Goal: Transaction & Acquisition: Obtain resource

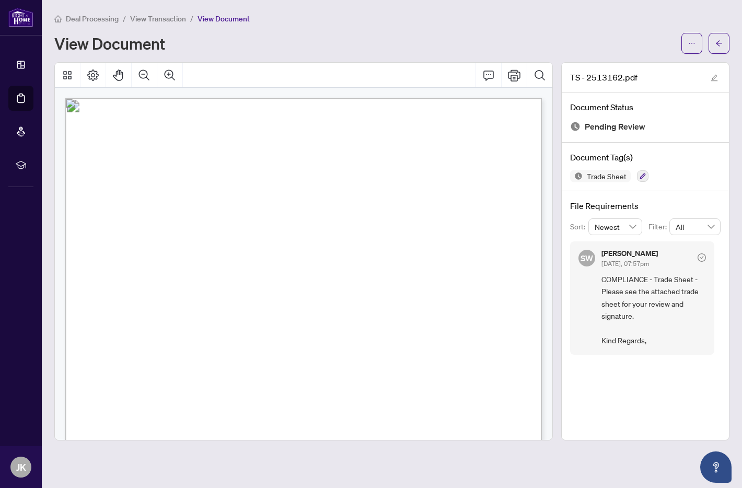
click at [146, 18] on span "View Transaction" at bounding box center [158, 18] width 56 height 9
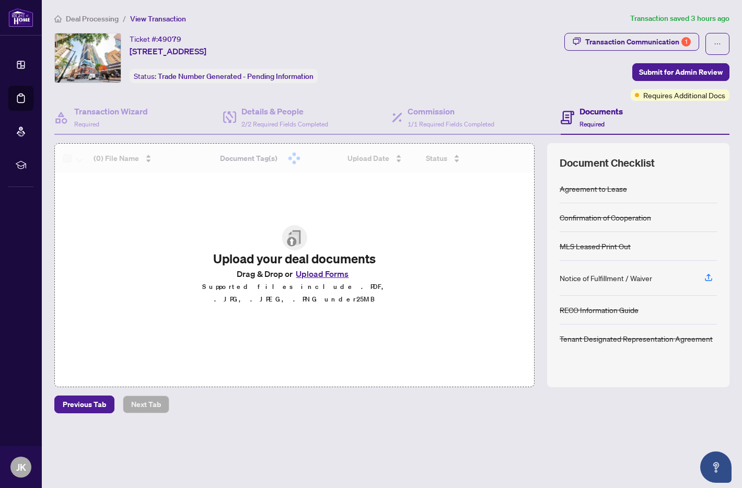
click at [96, 18] on span "Deal Processing" at bounding box center [92, 18] width 53 height 9
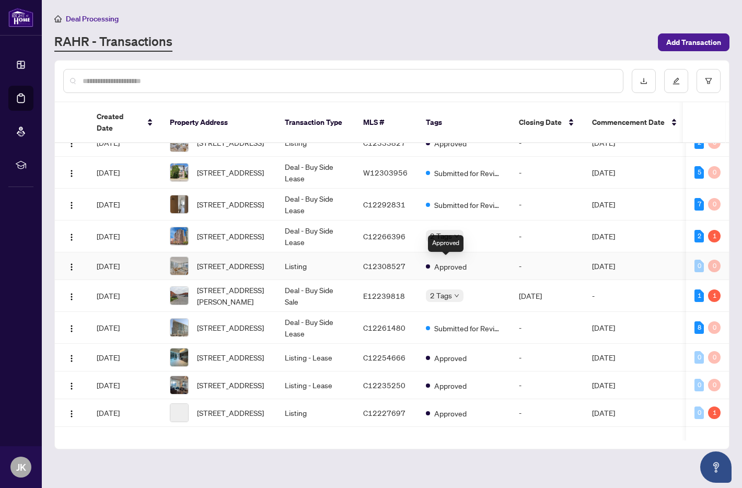
scroll to position [78, 0]
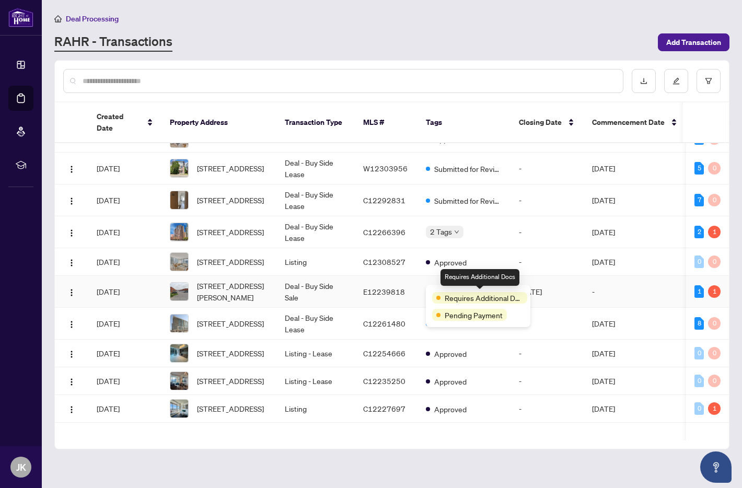
click at [259, 289] on span "[STREET_ADDRESS][PERSON_NAME]" at bounding box center [232, 291] width 71 height 23
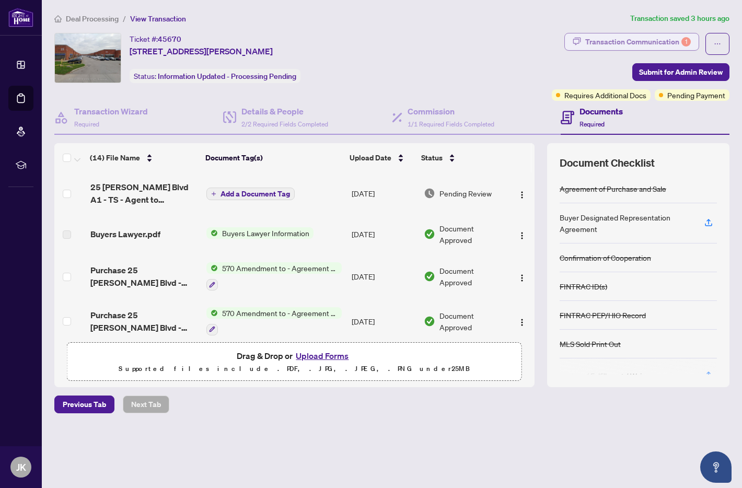
click at [627, 37] on div "Transaction Communication 1" at bounding box center [639, 41] width 106 height 17
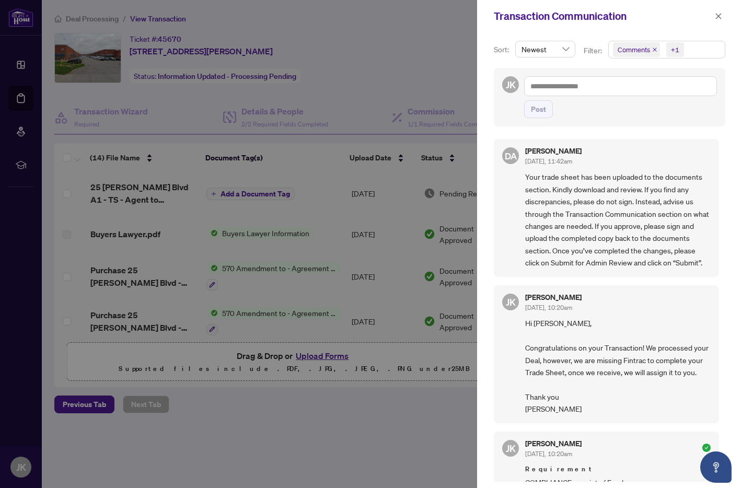
click at [326, 92] on div at bounding box center [371, 244] width 742 height 488
click at [340, 198] on div at bounding box center [371, 244] width 742 height 488
drag, startPoint x: 352, startPoint y: 200, endPoint x: 447, endPoint y: 135, distance: 115.4
click at [353, 199] on div at bounding box center [371, 244] width 742 height 488
click at [720, 16] on icon "close" at bounding box center [718, 16] width 7 height 7
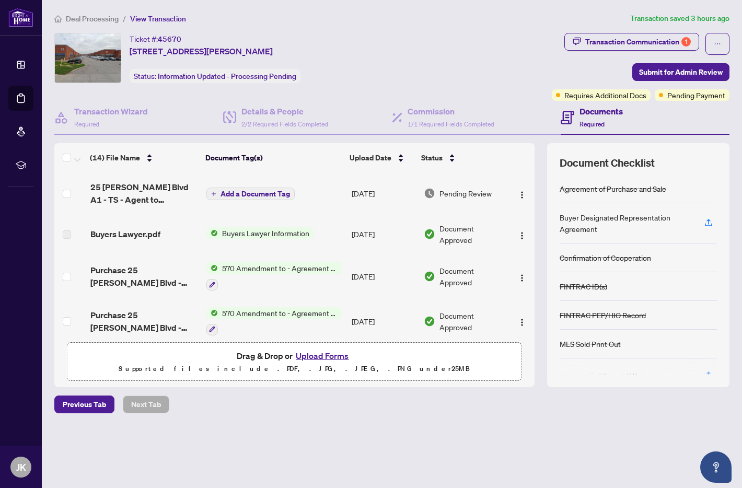
click at [142, 201] on span "25 [PERSON_NAME] Blvd A1 - TS - Agent to Review.pdf" at bounding box center [144, 193] width 108 height 25
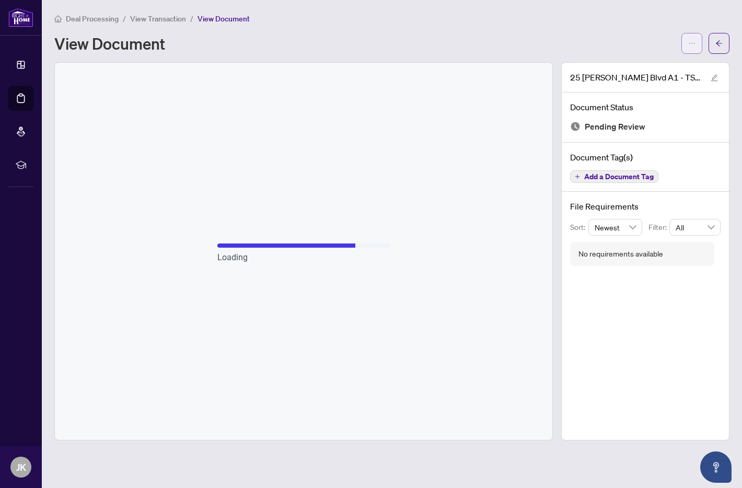
click at [687, 45] on button "button" at bounding box center [692, 43] width 21 height 21
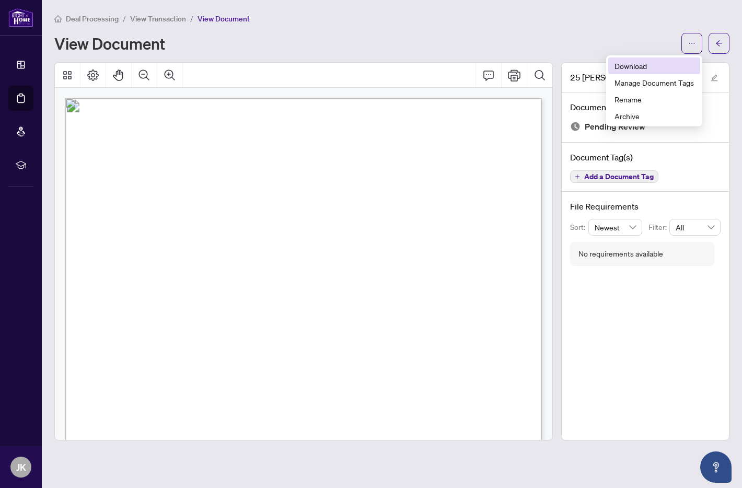
click at [637, 66] on span "Download" at bounding box center [654, 66] width 79 height 12
